Goal: Transaction & Acquisition: Book appointment/travel/reservation

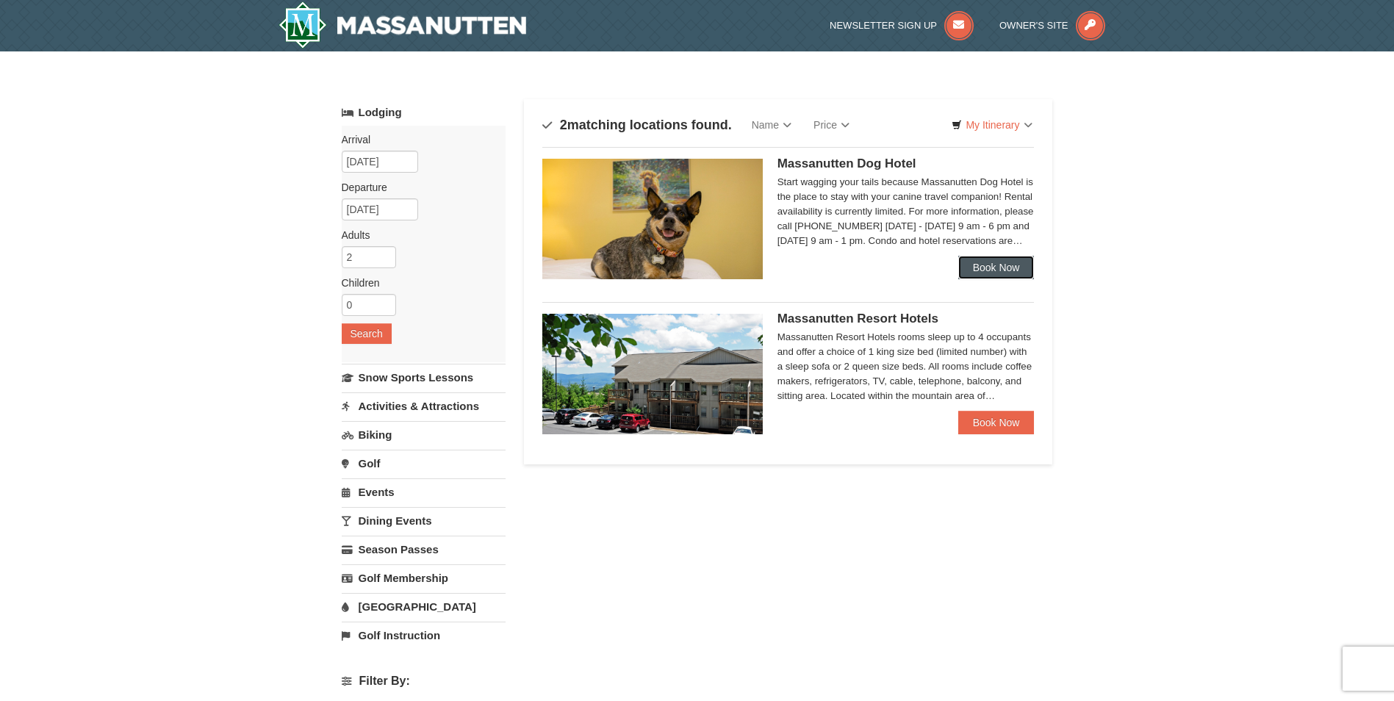
click at [999, 267] on link "Book Now" at bounding box center [996, 268] width 76 height 24
click at [993, 428] on link "Book Now" at bounding box center [996, 423] width 76 height 24
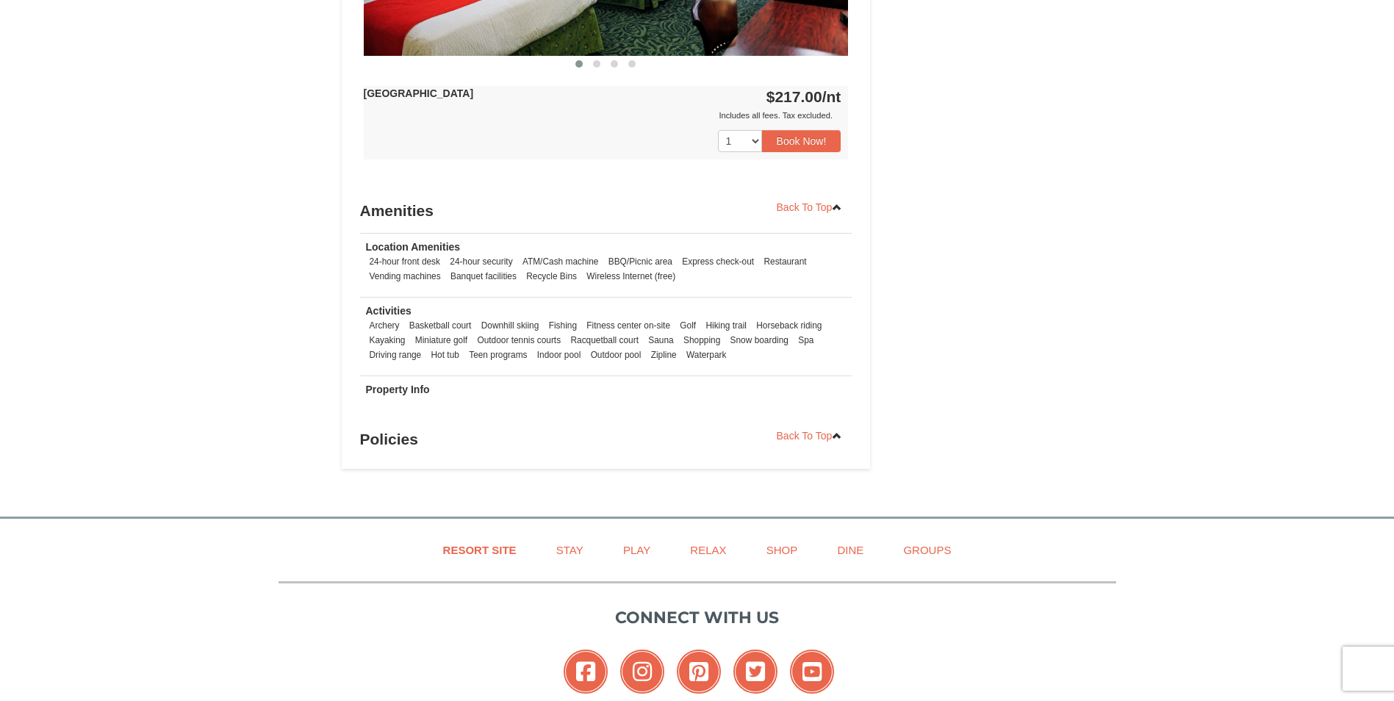
scroll to position [1025, 0]
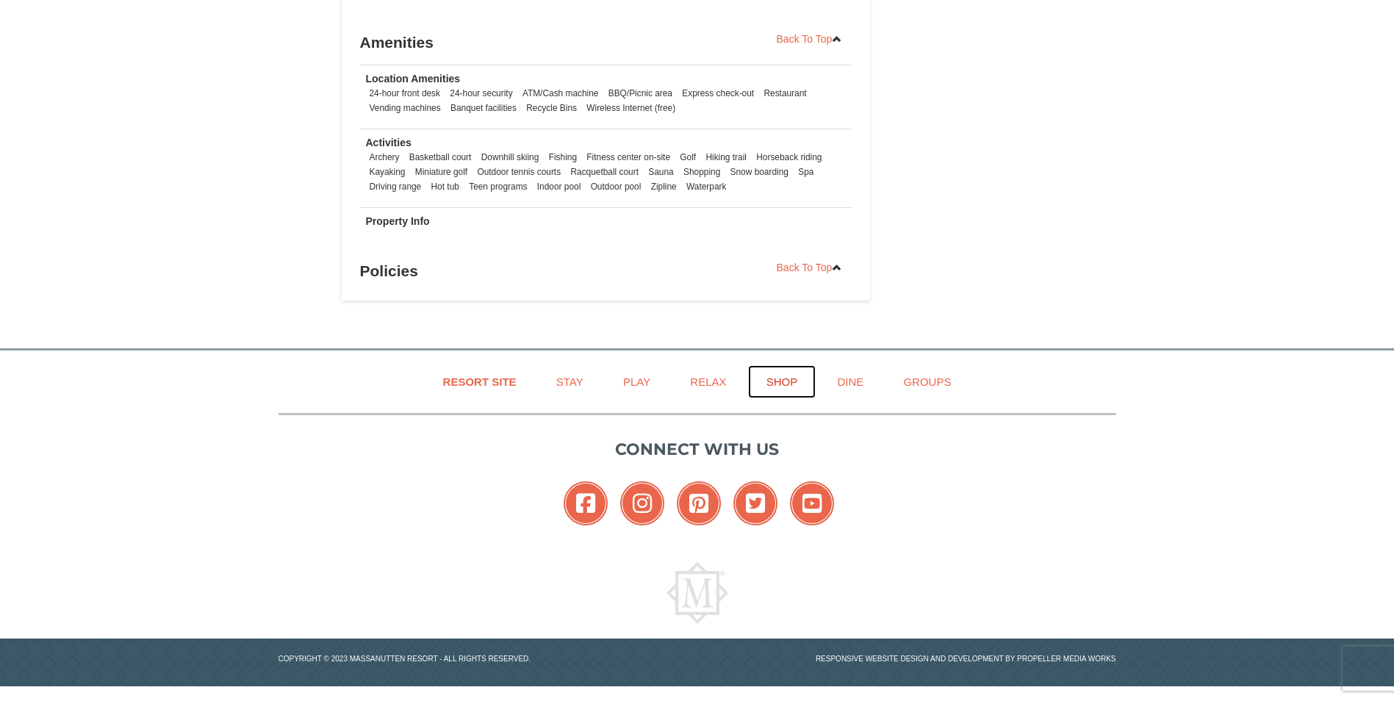
click at [785, 380] on link "Shop" at bounding box center [782, 381] width 68 height 33
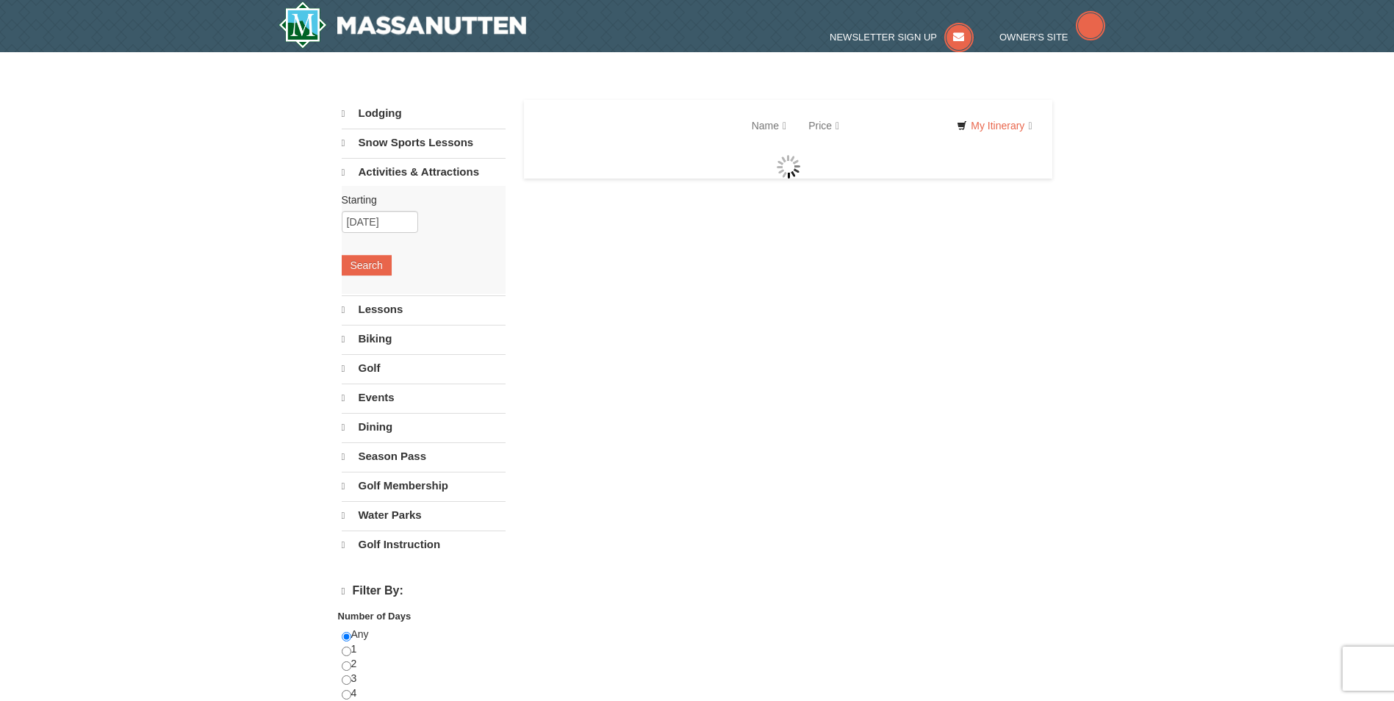
select select "10"
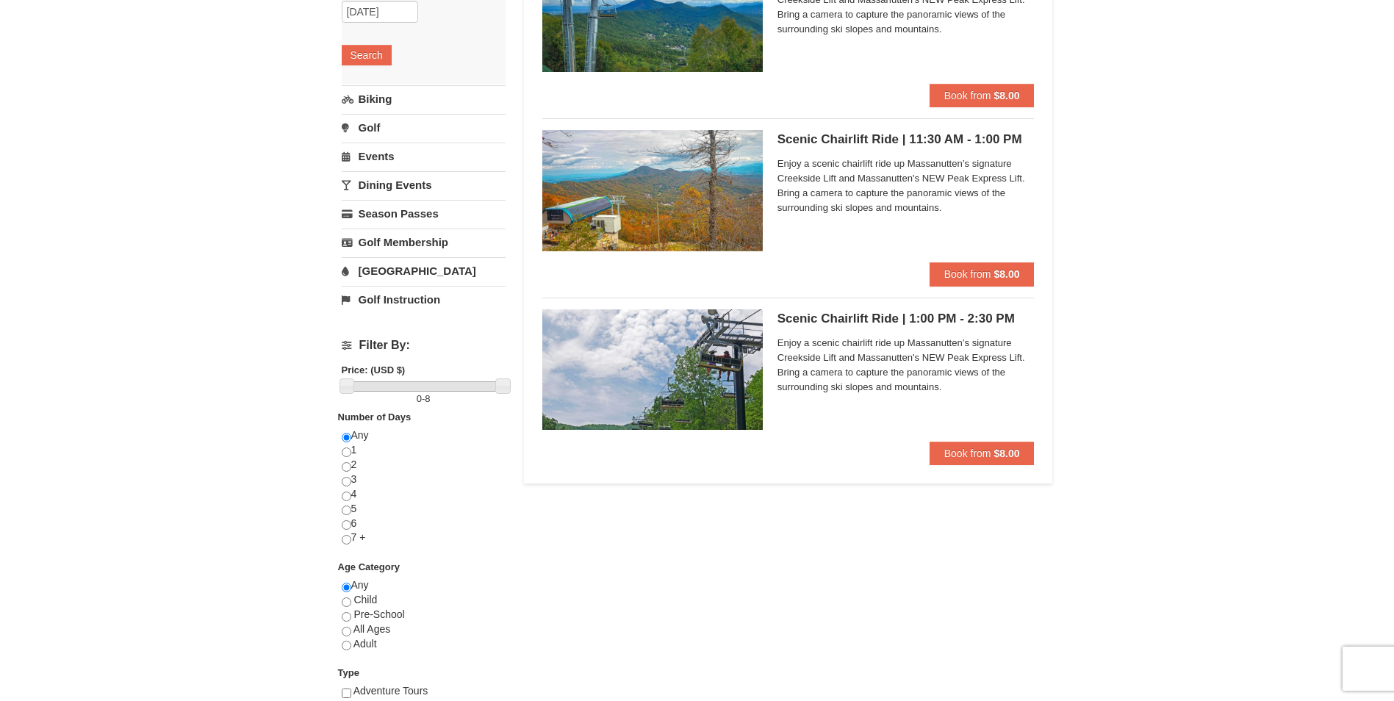
scroll to position [220, 0]
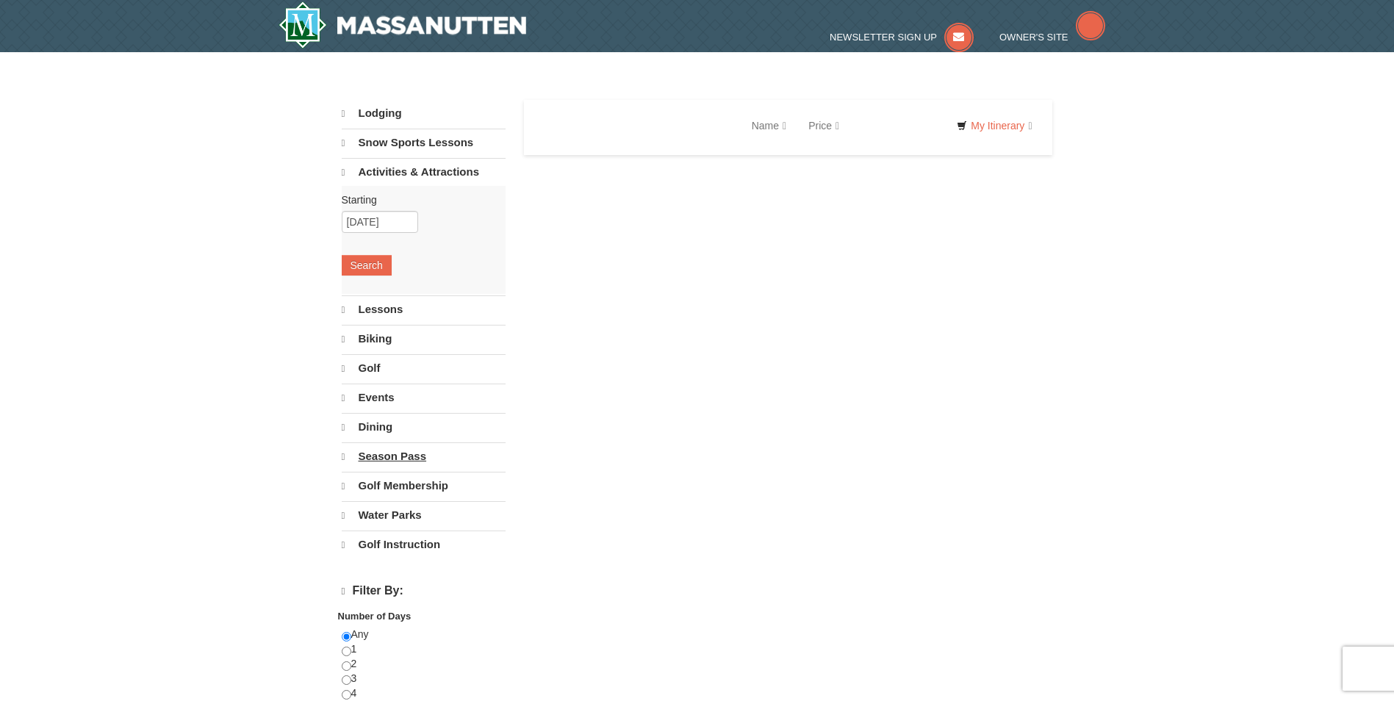
select select "10"
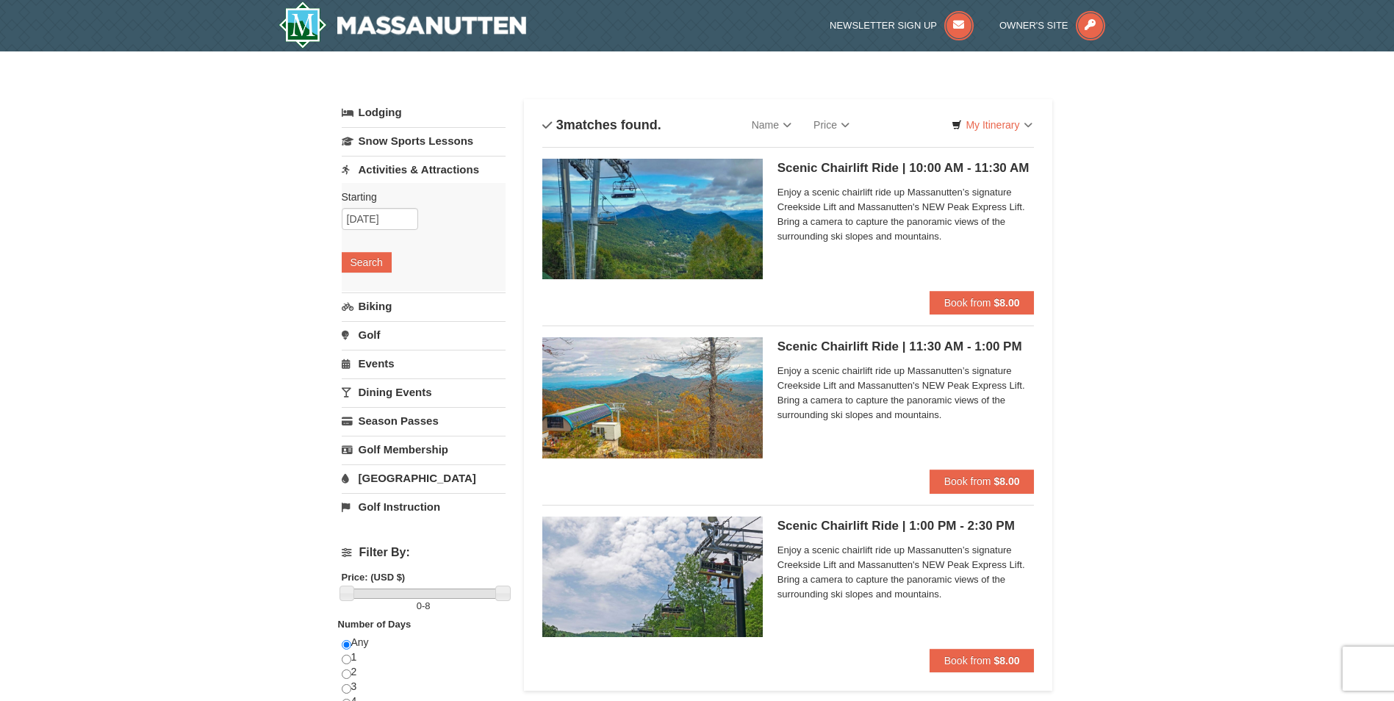
click at [829, 169] on h5 "Scenic Chairlift Ride | 10:00 AM - 11:30 AM Massanutten Scenic Chairlift Rides" at bounding box center [905, 168] width 257 height 15
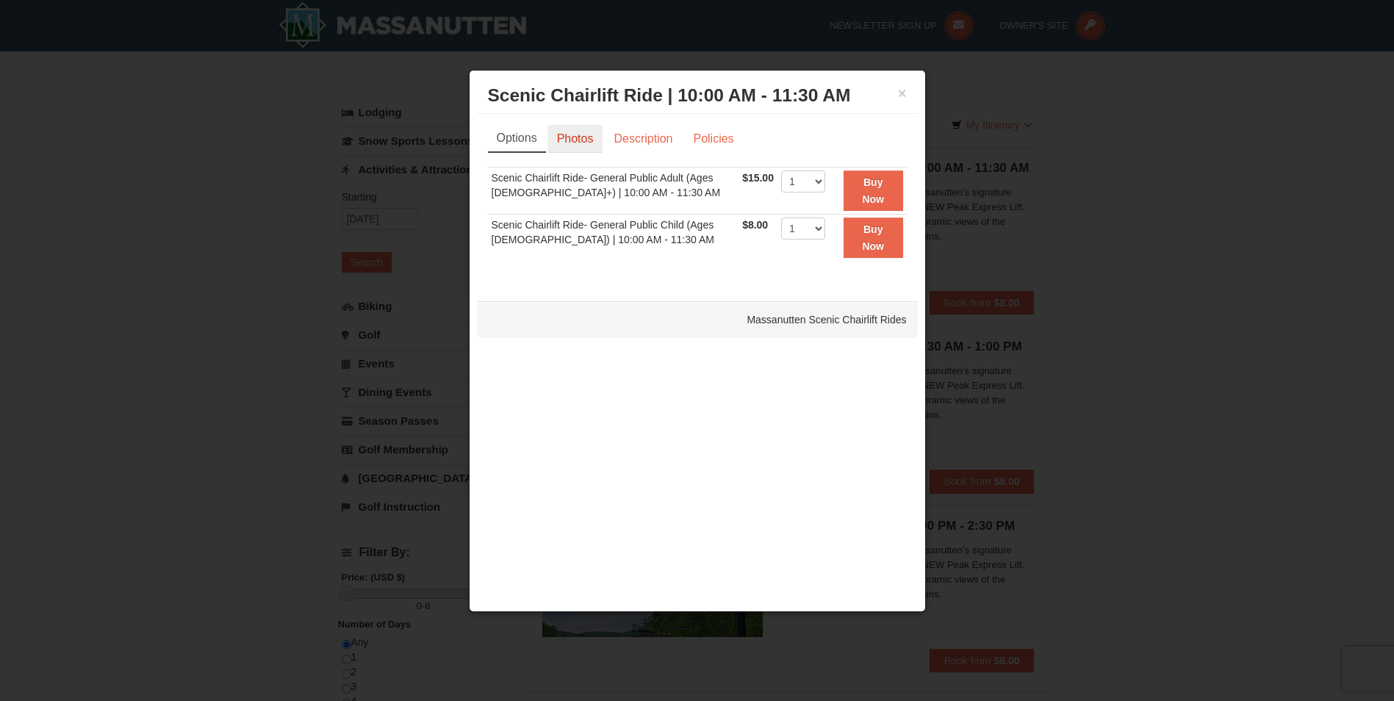
click at [561, 140] on link "Photos" at bounding box center [575, 139] width 56 height 28
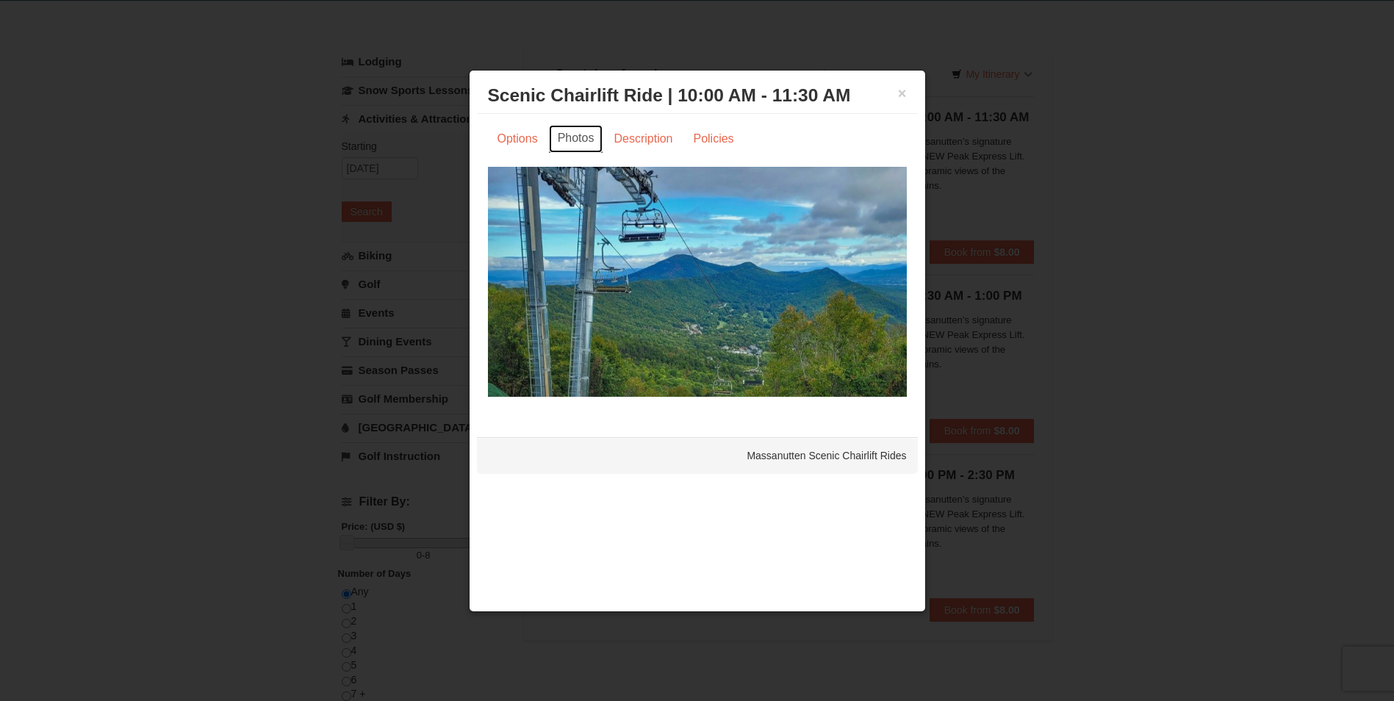
scroll to position [73, 0]
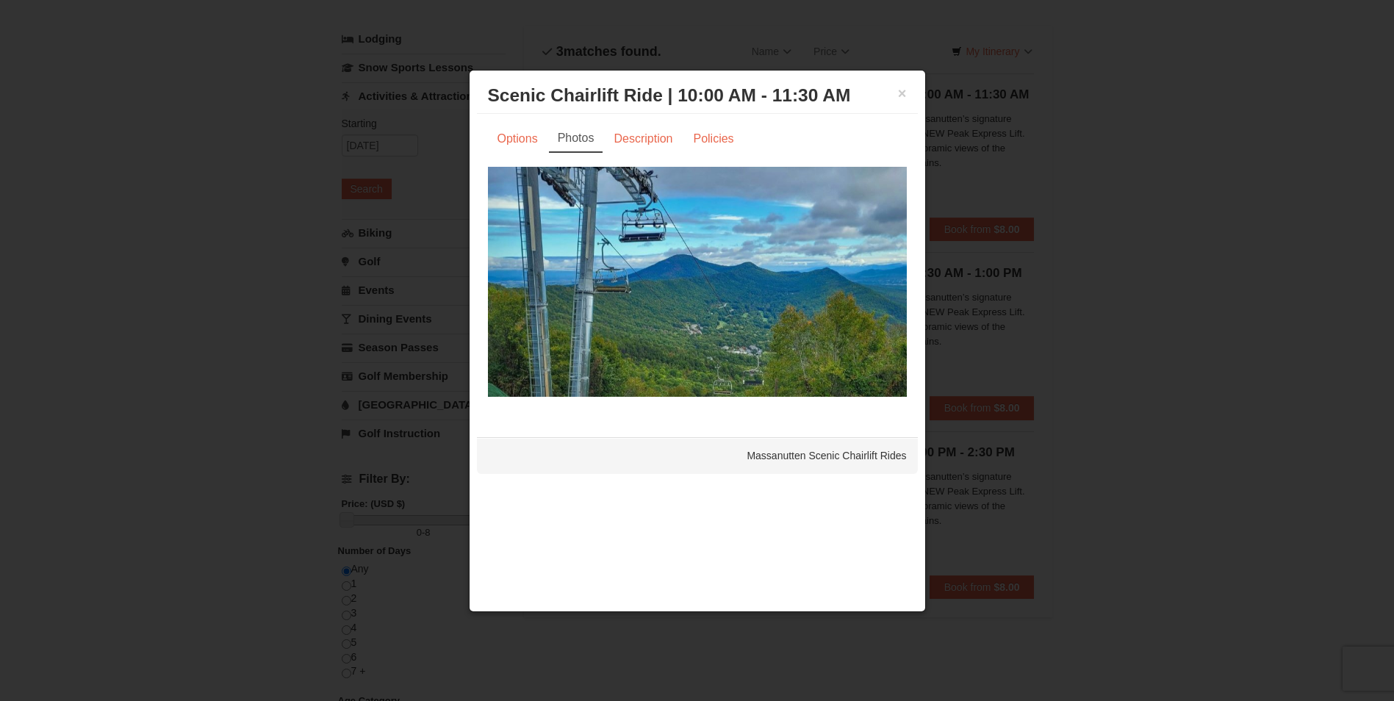
click at [782, 457] on div "Massanutten Scenic Chairlift Rides" at bounding box center [697, 455] width 441 height 37
click at [855, 327] on img at bounding box center [697, 281] width 419 height 229
click at [644, 143] on link "Description" at bounding box center [643, 139] width 78 height 28
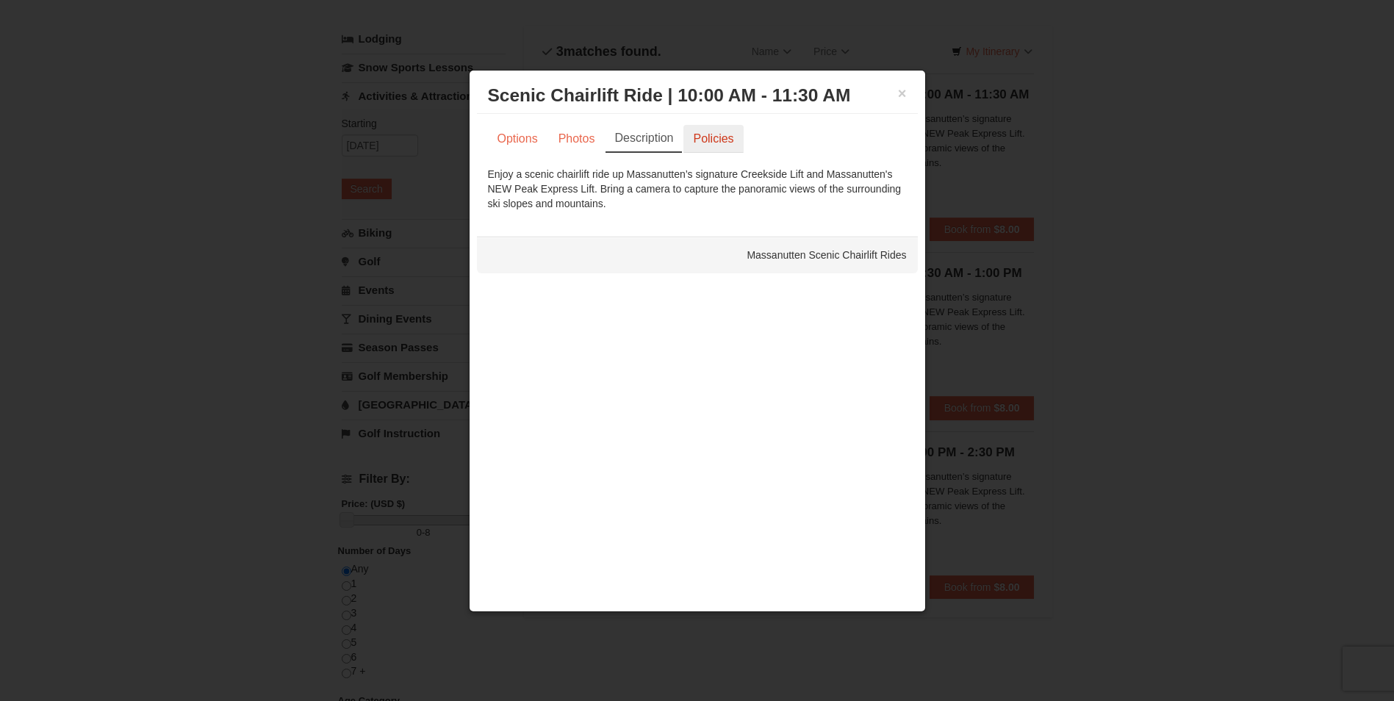
click at [711, 140] on link "Policies" at bounding box center [713, 139] width 60 height 28
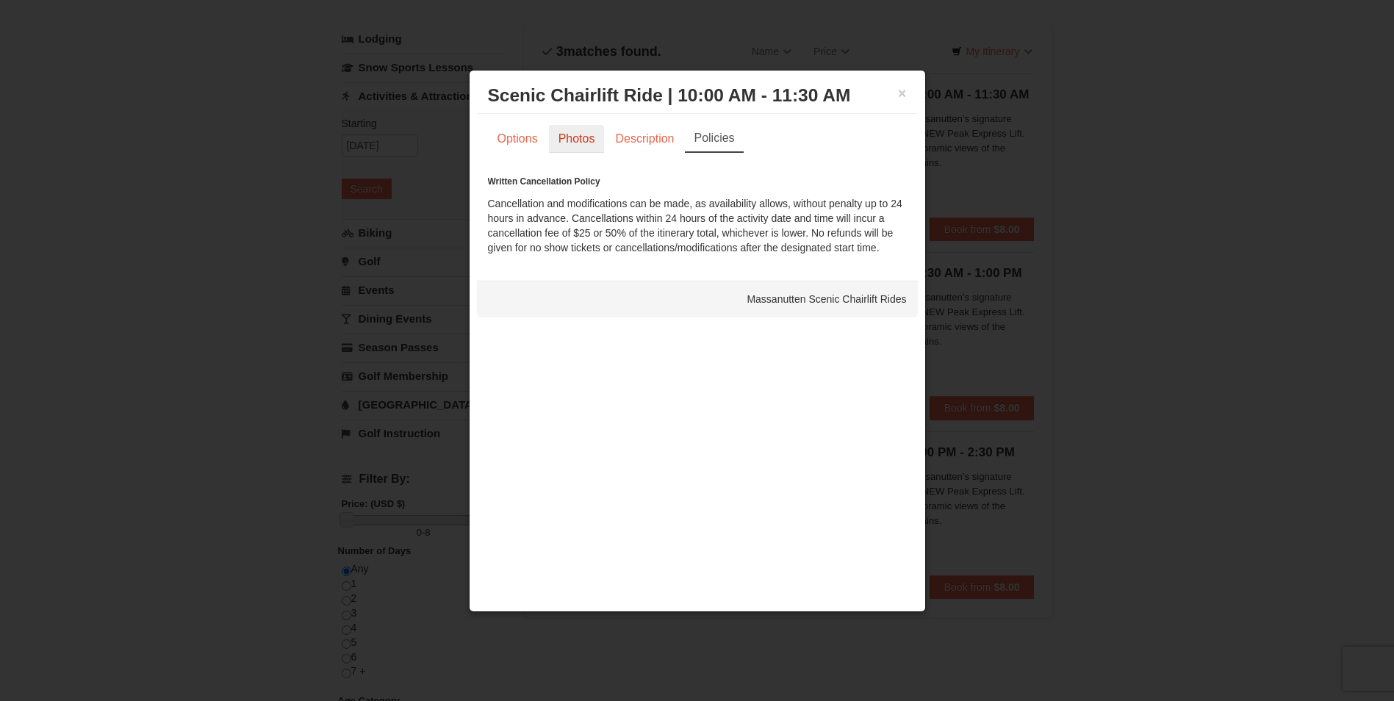
click at [593, 137] on link "Photos" at bounding box center [577, 139] width 56 height 28
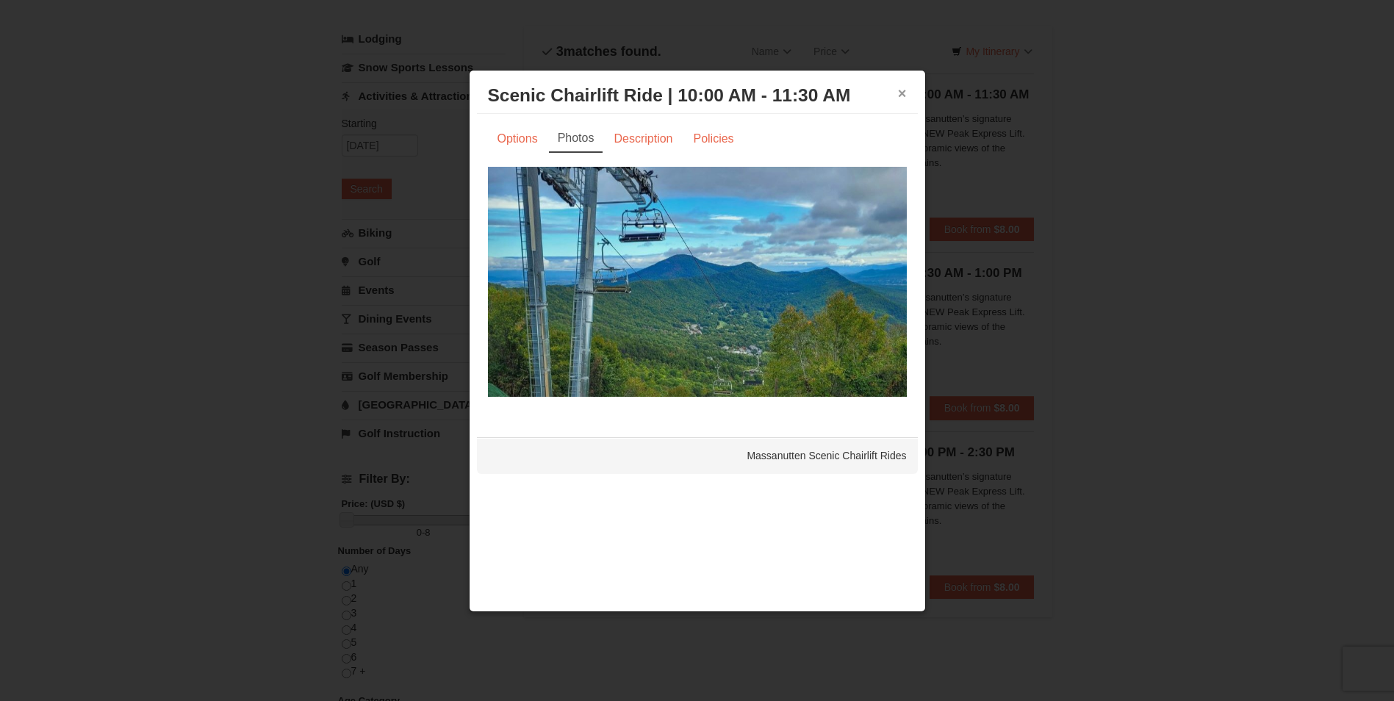
click at [898, 93] on button "×" at bounding box center [902, 93] width 9 height 15
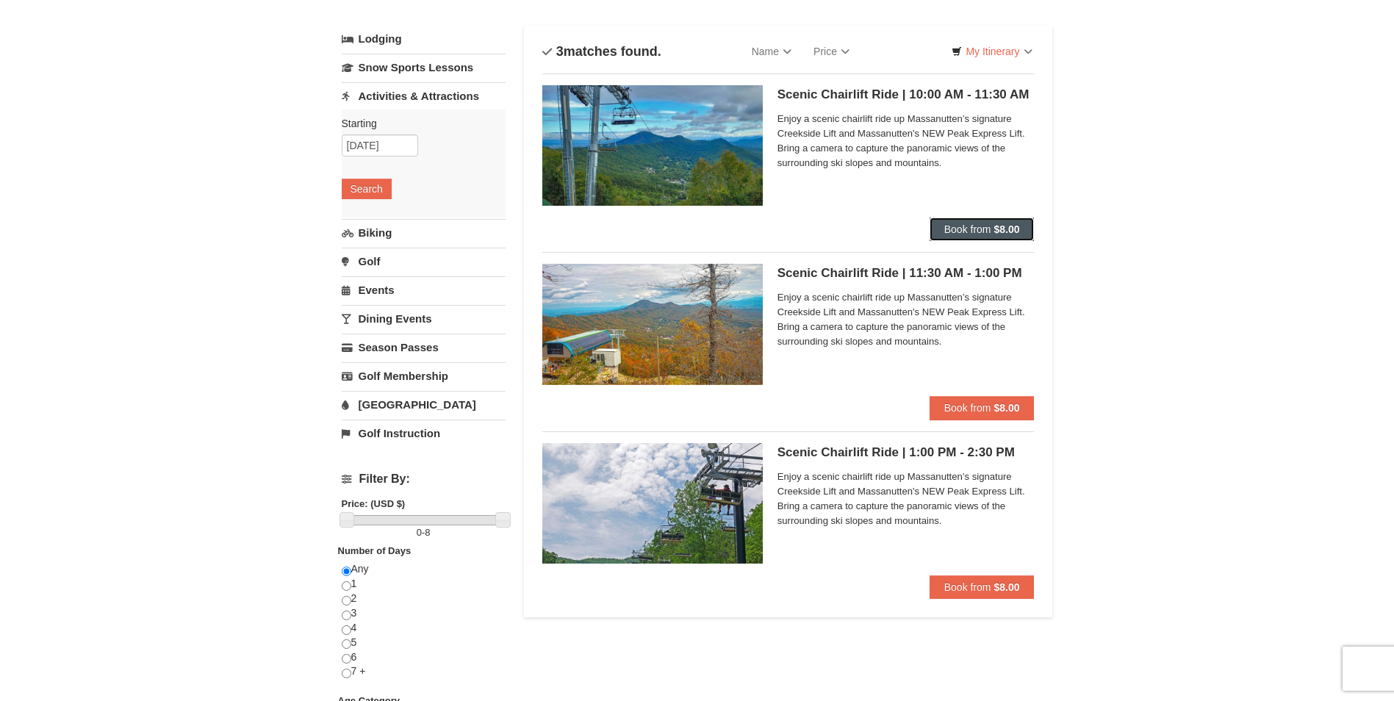
click at [954, 229] on span "Book from" at bounding box center [967, 229] width 47 height 12
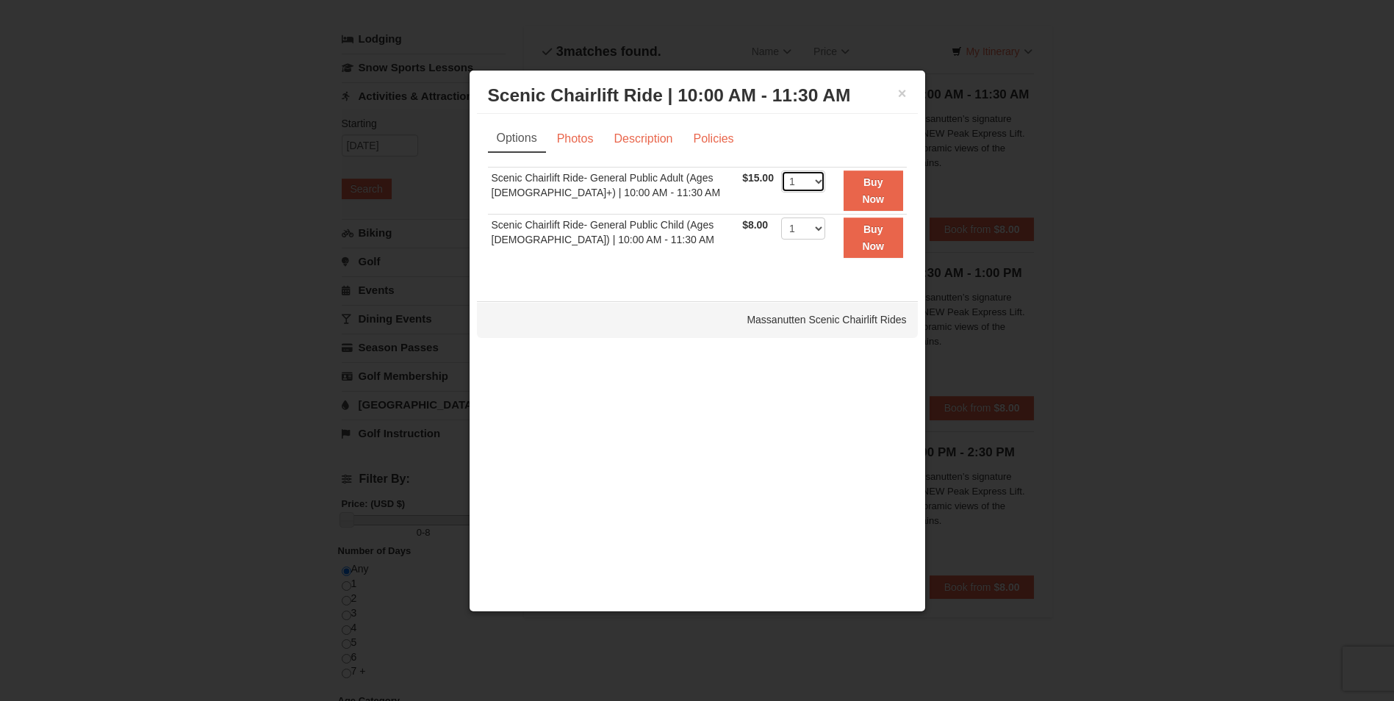
click at [811, 177] on select "1 2 3 4 5 6 7 8 9 10 11 12 13 14 15 16 17 18 19 20 21 22" at bounding box center [803, 181] width 44 height 22
select select "2"
click at [781, 170] on select "1 2 3 4 5 6 7 8 9 10 11 12 13 14 15 16 17 18 19 20 21 22" at bounding box center [803, 181] width 44 height 22
click at [873, 190] on button "Buy Now" at bounding box center [873, 190] width 60 height 40
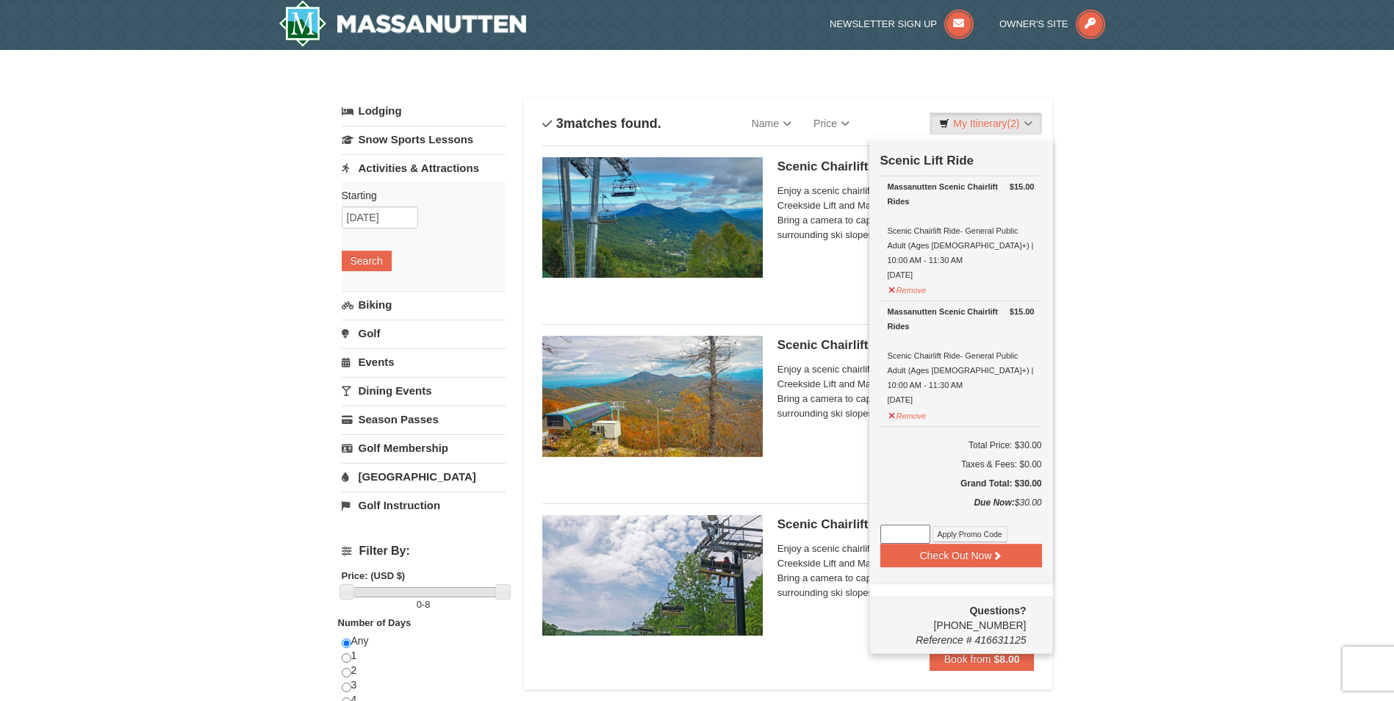
scroll to position [4, 0]
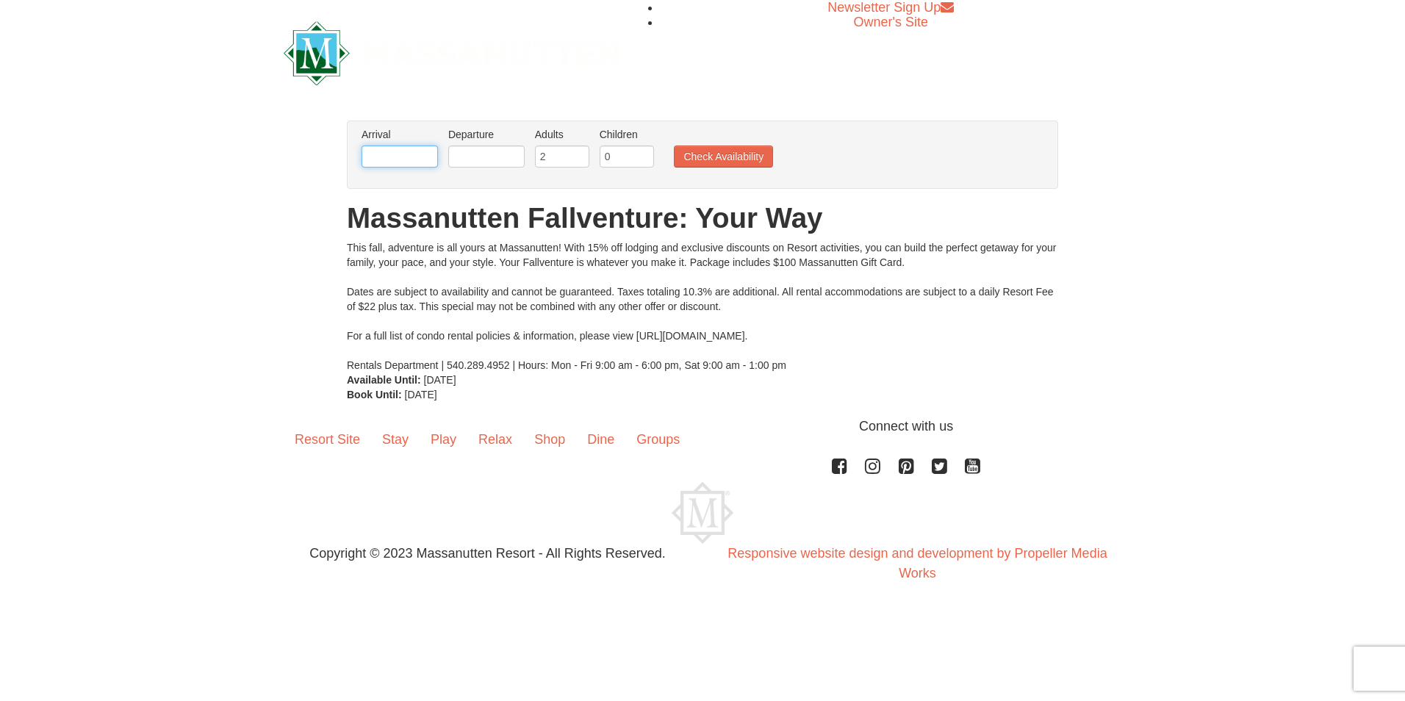
click at [379, 151] on input "text" at bounding box center [399, 156] width 76 height 22
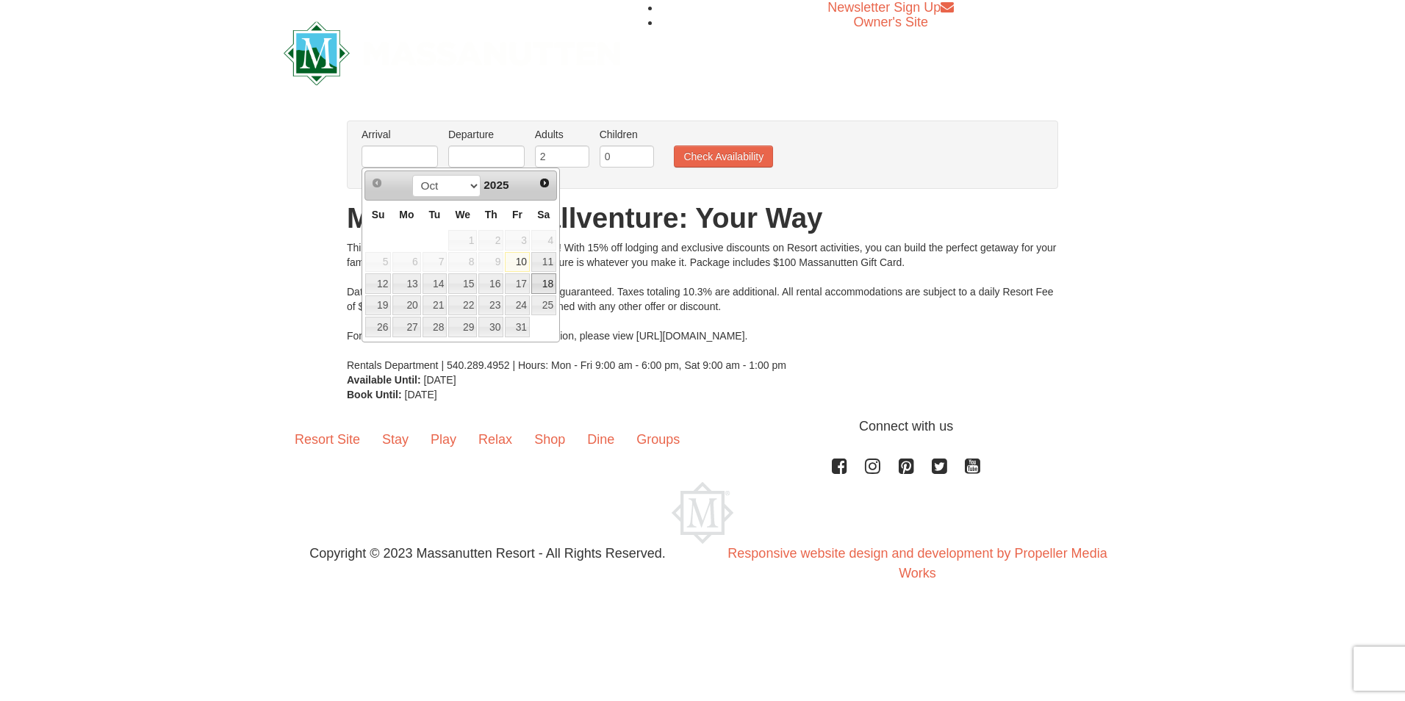
click at [544, 283] on link "18" at bounding box center [543, 283] width 25 height 21
type input "[DATE]"
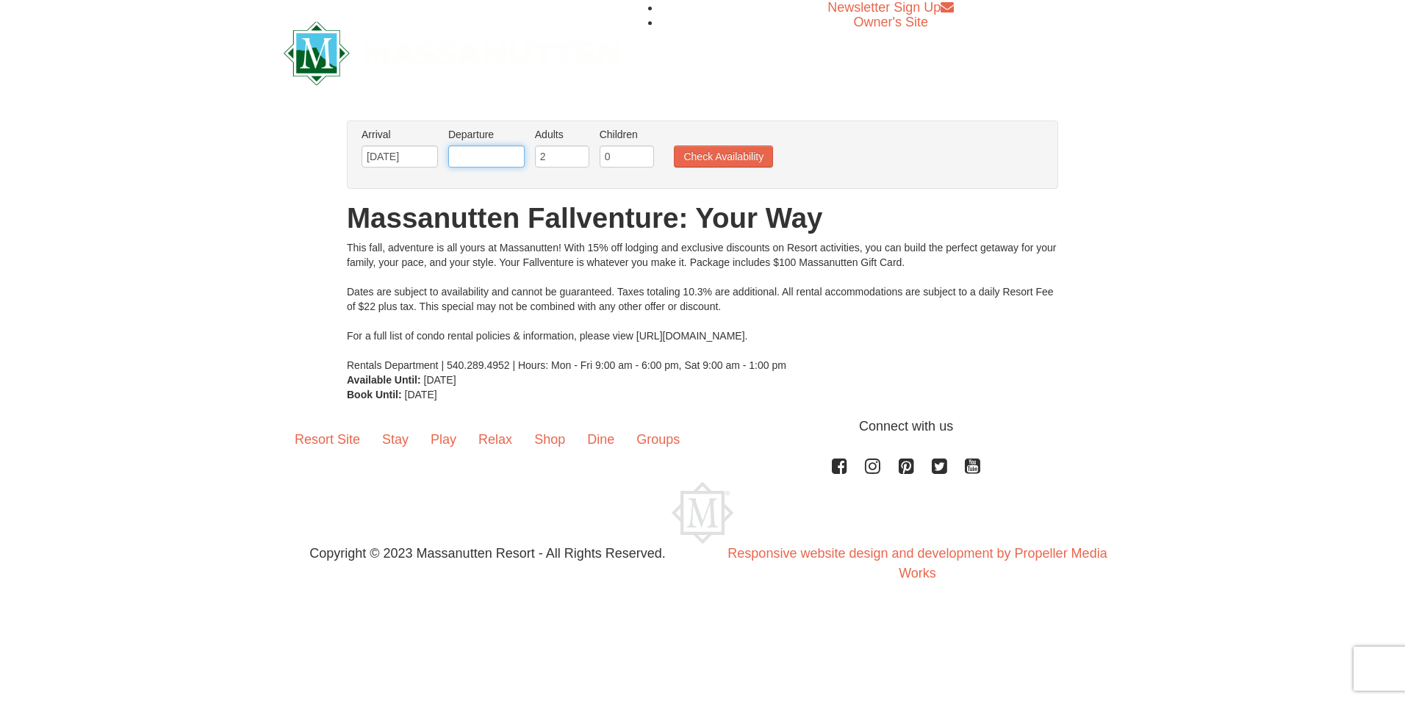
click at [470, 157] on input "text" at bounding box center [486, 156] width 76 height 22
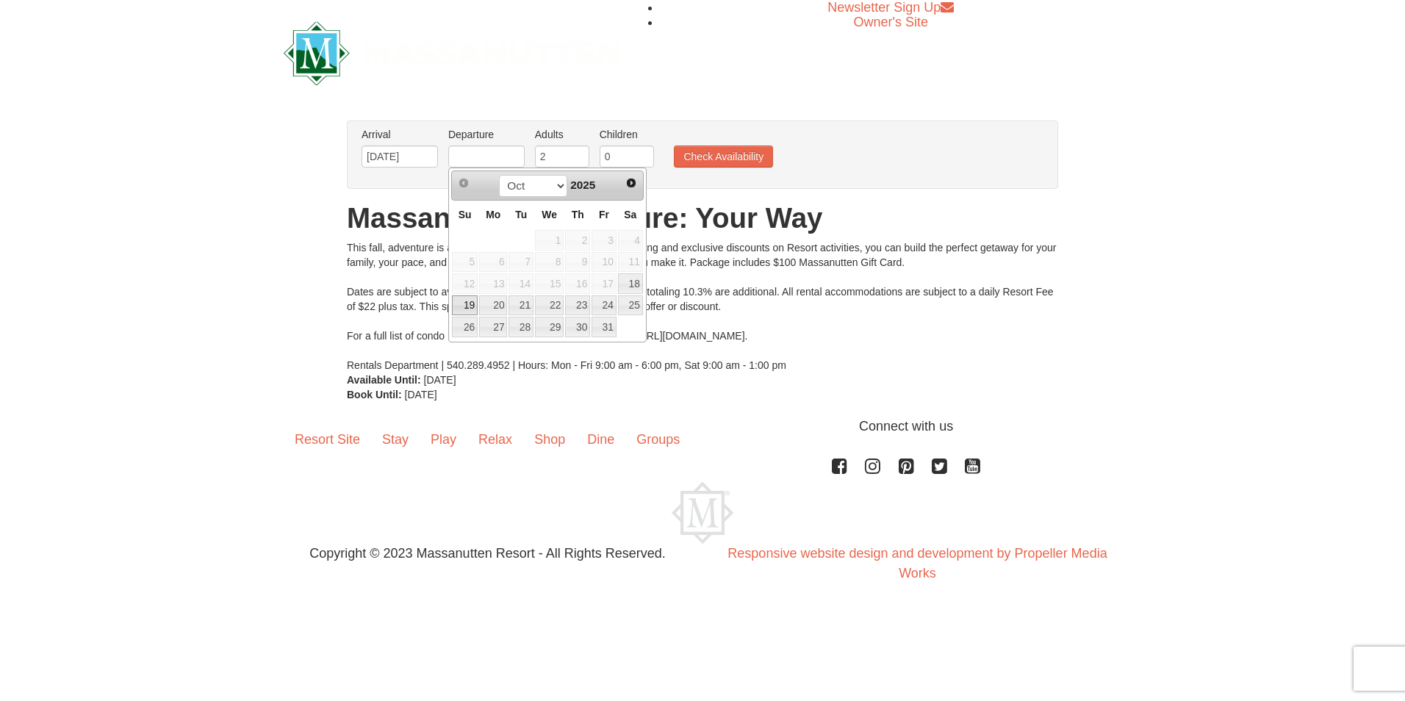
click at [468, 311] on link "19" at bounding box center [465, 305] width 26 height 21
type input "[DATE]"
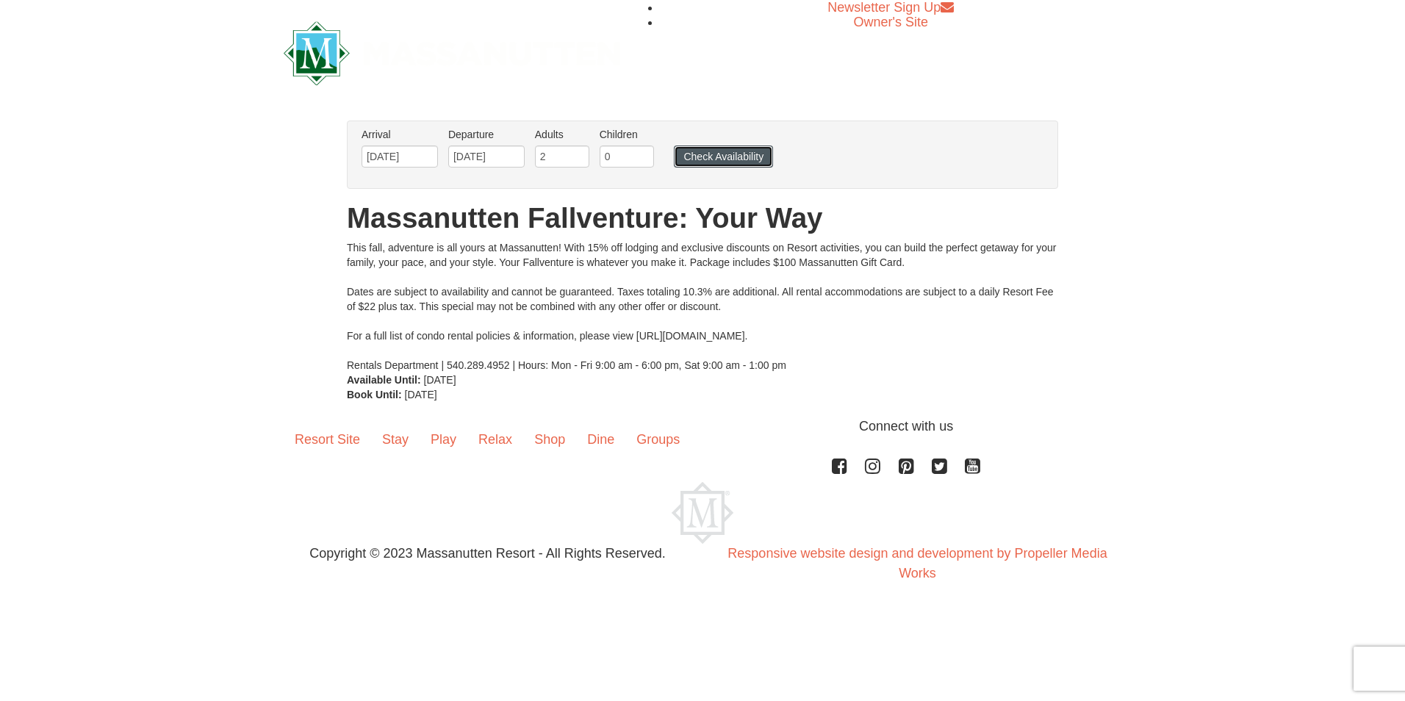
click at [687, 153] on button "Check Availability" at bounding box center [723, 156] width 99 height 22
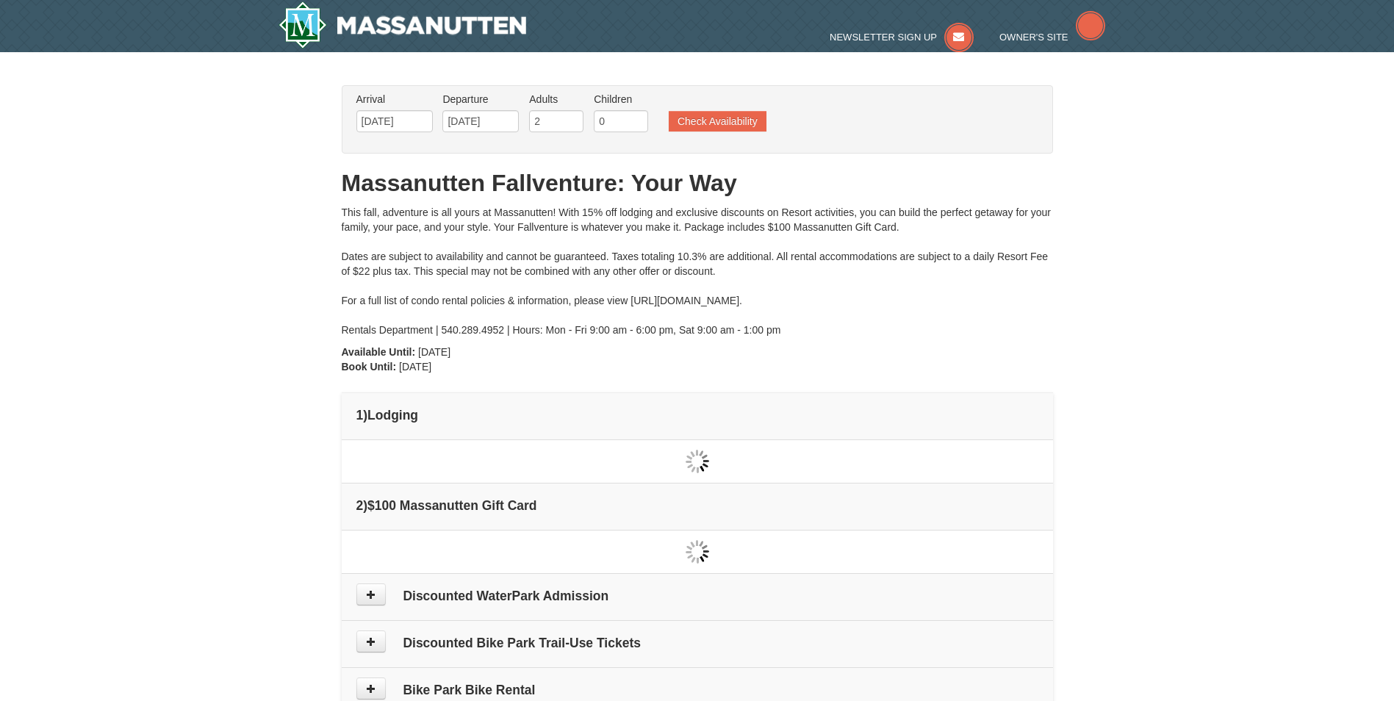
type input "[DATE]"
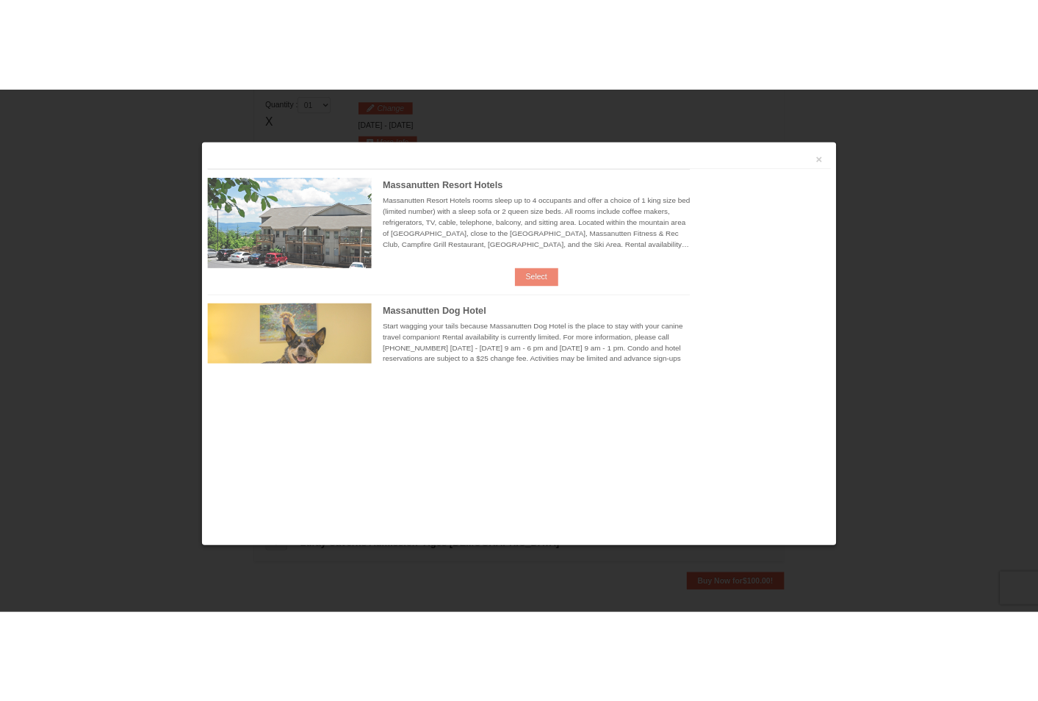
scroll to position [450, 0]
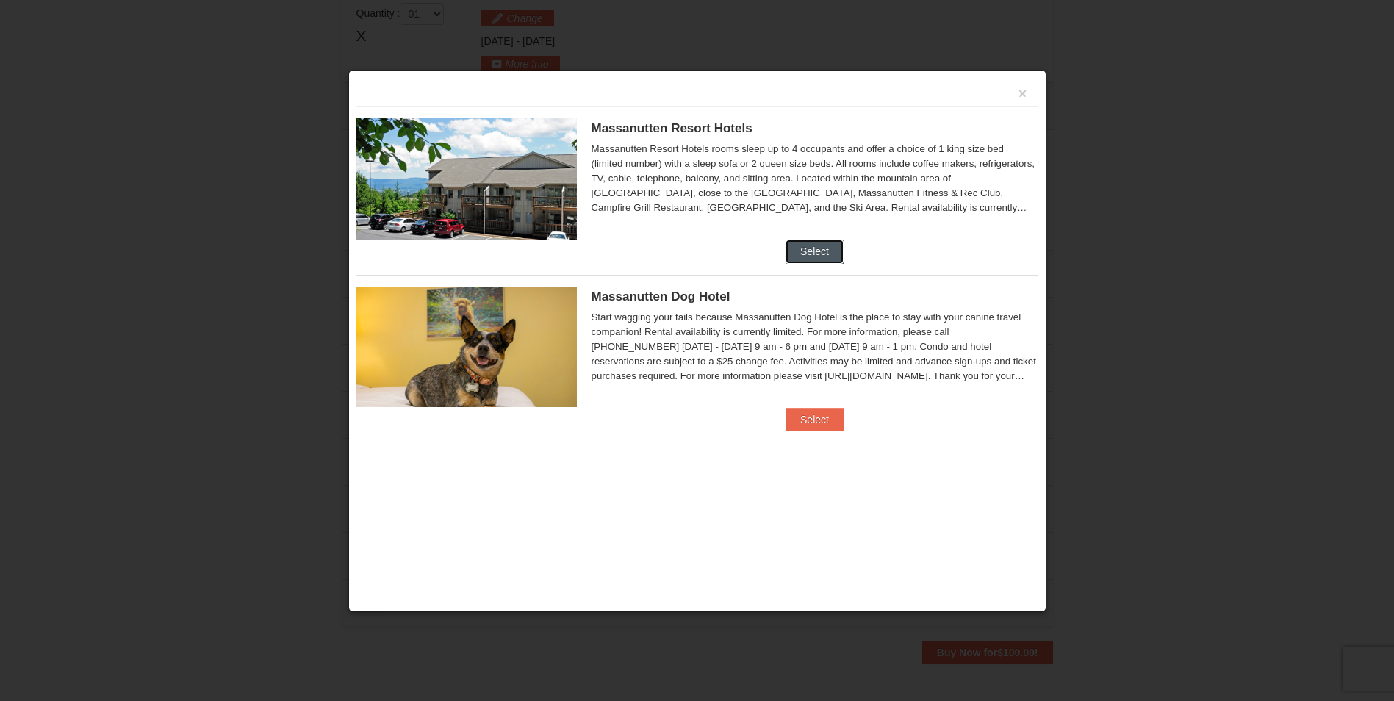
click at [830, 255] on button "Select" at bounding box center [814, 251] width 58 height 24
